Goal: Information Seeking & Learning: Compare options

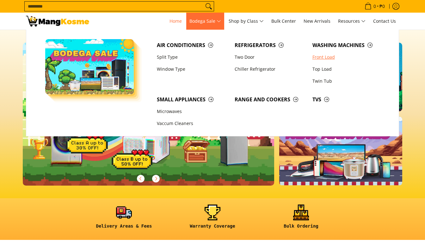
click at [328, 57] on link "Front Load" at bounding box center [348, 57] width 78 height 12
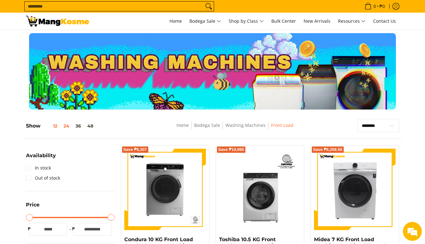
click at [58, 125] on button "12" at bounding box center [50, 126] width 20 height 5
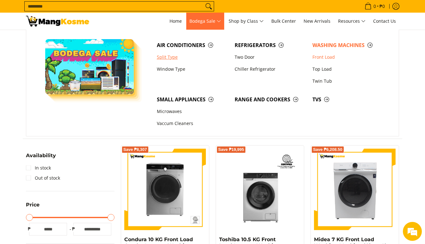
click at [169, 55] on link "Split Type" at bounding box center [193, 57] width 78 height 12
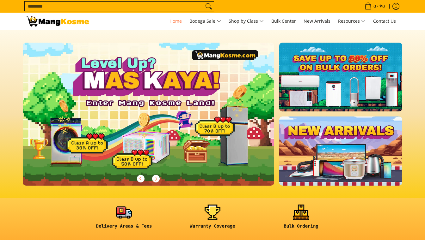
click at [360, 157] on link at bounding box center [340, 151] width 123 height 69
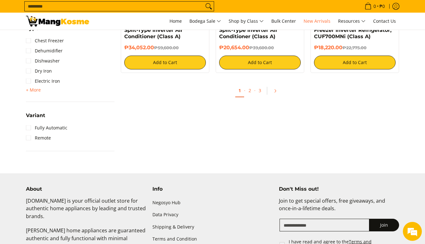
scroll to position [661, 0]
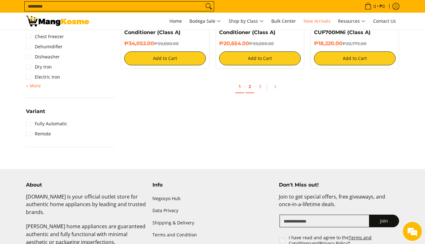
click at [249, 86] on link "2" at bounding box center [249, 86] width 9 height 13
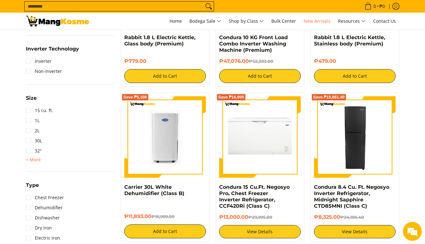
scroll to position [502, 0]
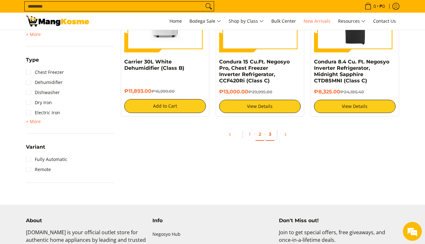
click at [268, 138] on link "3" at bounding box center [270, 134] width 9 height 13
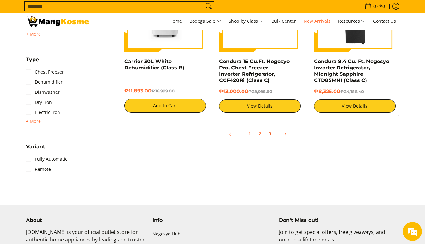
scroll to position [629, 0]
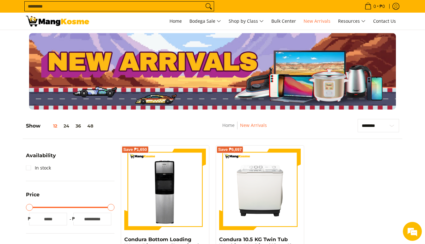
click at [71, 21] on img at bounding box center [57, 21] width 63 height 11
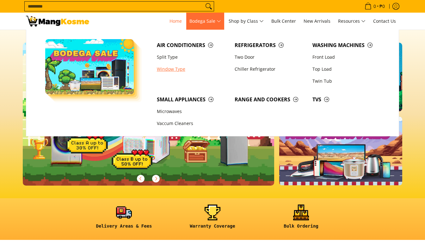
click at [169, 71] on link "Window Type" at bounding box center [193, 69] width 78 height 12
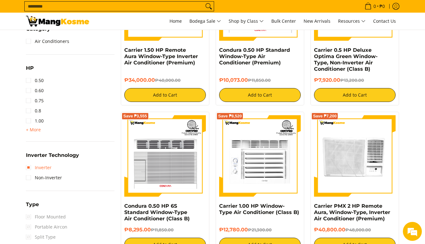
click at [44, 172] on link "Inverter" at bounding box center [39, 168] width 26 height 10
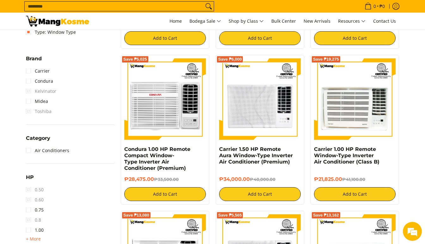
scroll to position [247, 0]
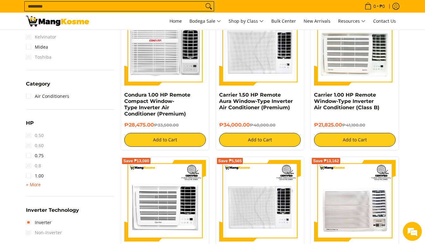
click at [37, 194] on div "HP 0.50 0.60 0.75 0.8 1.00 + More - Less 1.50 2.00 2.50 3.00 3T 4.00 6.00" at bounding box center [70, 158] width 89 height 78
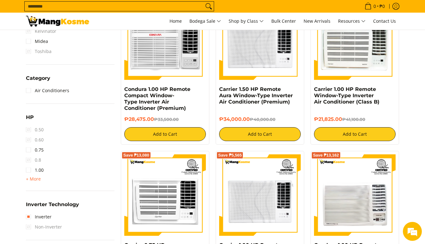
drag, startPoint x: 37, startPoint y: 187, endPoint x: 38, endPoint y: 183, distance: 3.8
click at [38, 185] on div "HP 0.50 0.60 0.75 0.8 1.00 + More - Less 1.50 2.00 2.50 3.00 3T 4.00 6.00" at bounding box center [70, 153] width 89 height 78
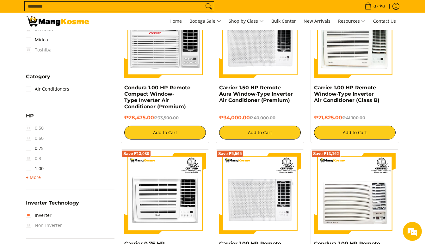
click at [38, 181] on span "+ More - Less" at bounding box center [33, 178] width 15 height 8
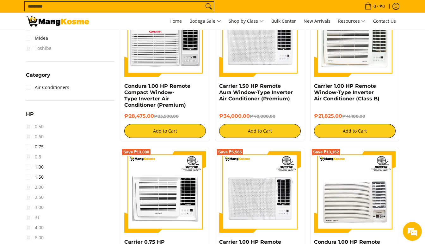
scroll to position [310, 0]
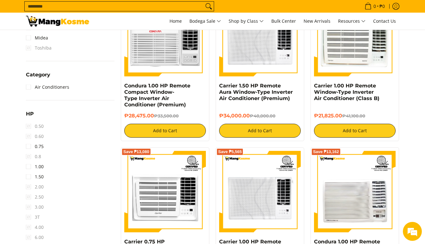
click at [36, 187] on span "2.00" at bounding box center [35, 187] width 18 height 10
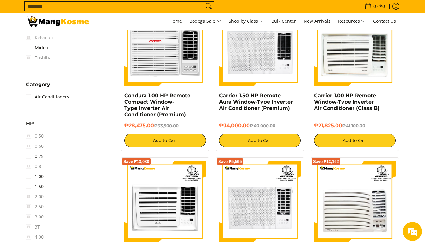
scroll to position [300, 0]
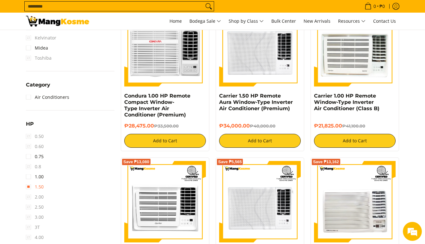
click at [31, 187] on link "1.50" at bounding box center [35, 187] width 18 height 10
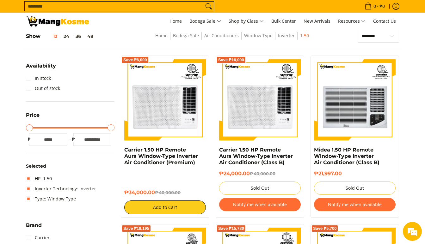
scroll to position [89, 0]
